Goal: Find specific page/section: Find specific page/section

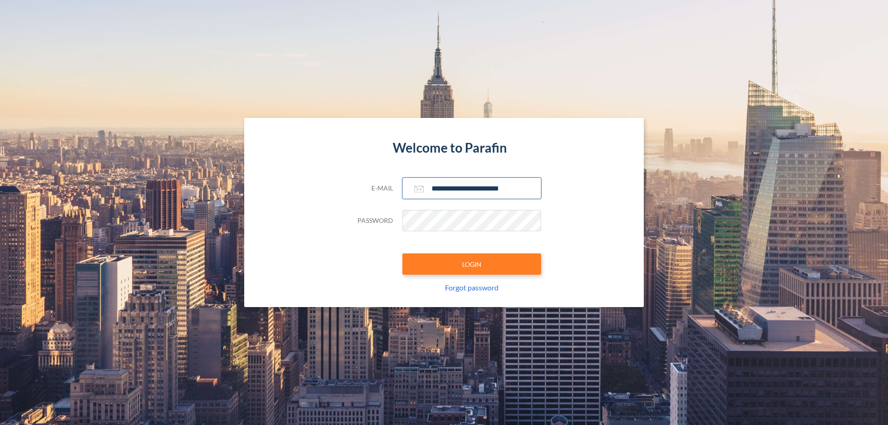
type input "**********"
click at [472, 264] on button "LOGIN" at bounding box center [471, 263] width 139 height 21
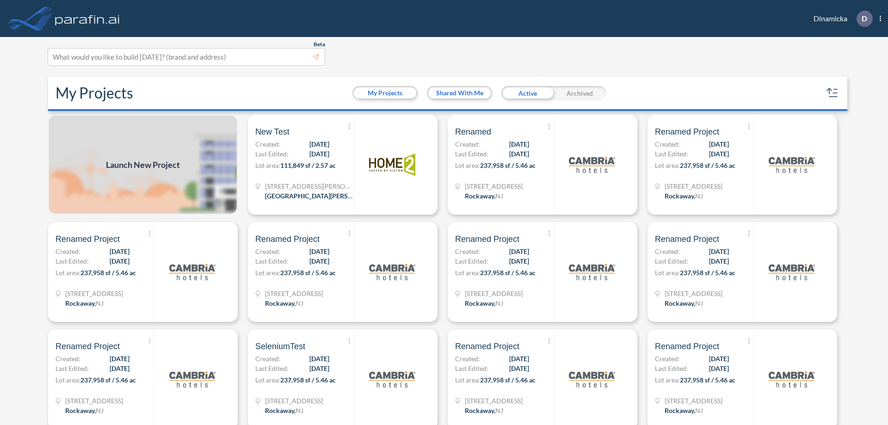
scroll to position [2, 0]
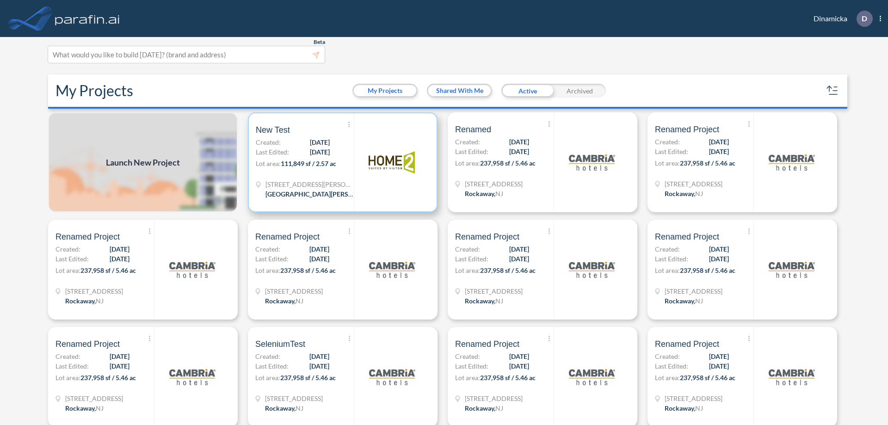
click at [341, 162] on p "Lot area: 111,849 sf / 2.57 ac" at bounding box center [305, 165] width 98 height 13
